Goal: Task Accomplishment & Management: Use online tool/utility

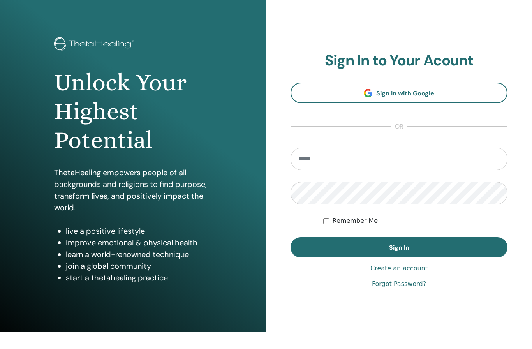
scroll to position [17, 0]
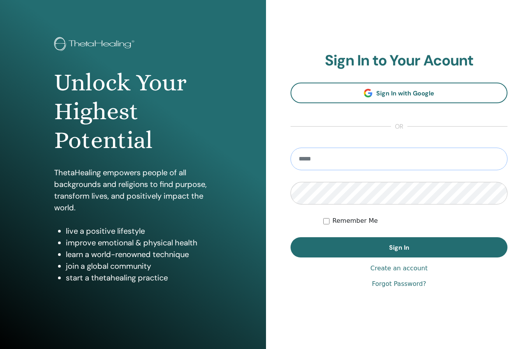
type input "**********"
click at [323, 247] on button "Sign In" at bounding box center [398, 247] width 217 height 20
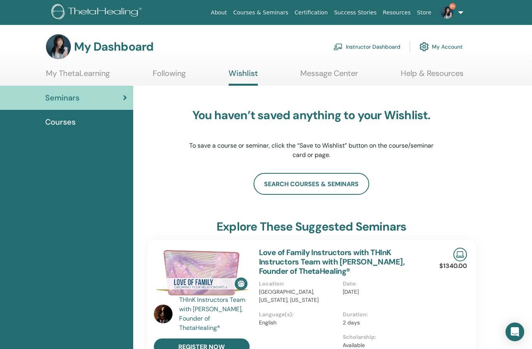
click at [364, 51] on link "Instructor Dashboard" at bounding box center [366, 46] width 67 height 17
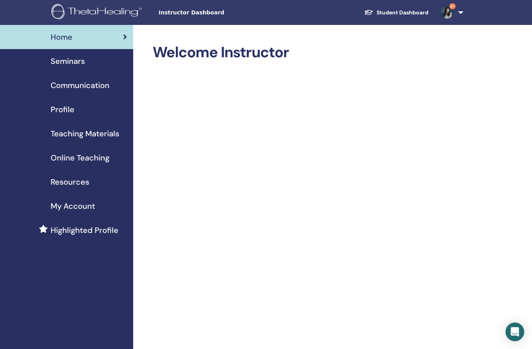
click at [78, 67] on span "Seminars" at bounding box center [68, 61] width 34 height 12
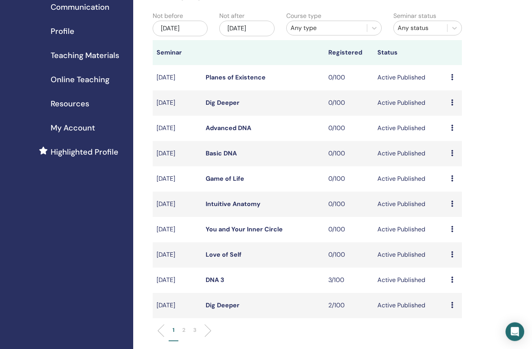
scroll to position [78, 0]
click at [216, 251] on link "Love of Self" at bounding box center [224, 254] width 36 height 8
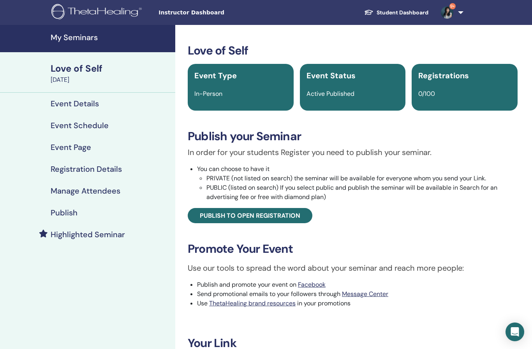
click at [277, 211] on span "Publish to open registration" at bounding box center [250, 215] width 100 height 8
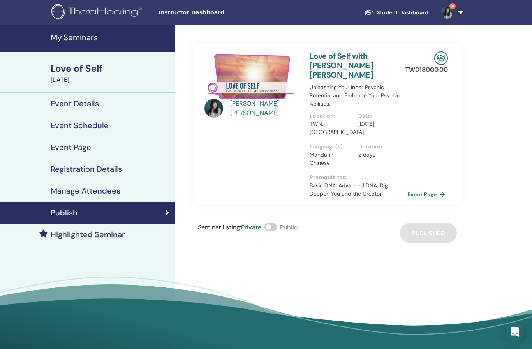
click at [429, 188] on link "Event Page" at bounding box center [427, 194] width 41 height 12
